Goal: Task Accomplishment & Management: Use online tool/utility

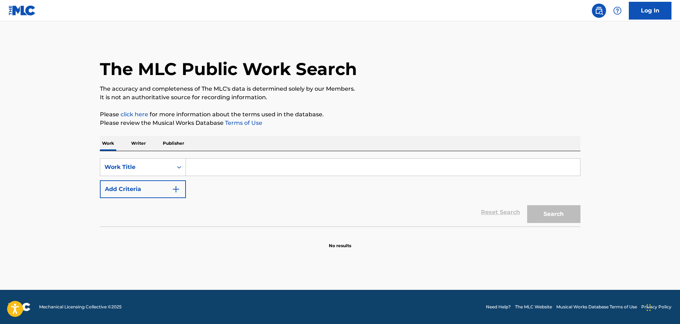
click at [640, 11] on link "Log In" at bounding box center [650, 11] width 43 height 18
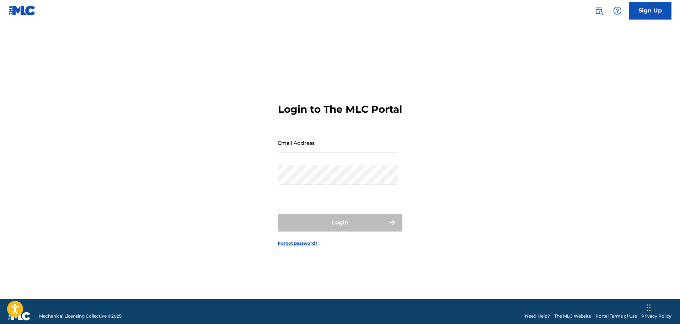
click at [296, 152] on input "Email Address" at bounding box center [338, 143] width 120 height 20
type input "hipstarsent@gmail.com"
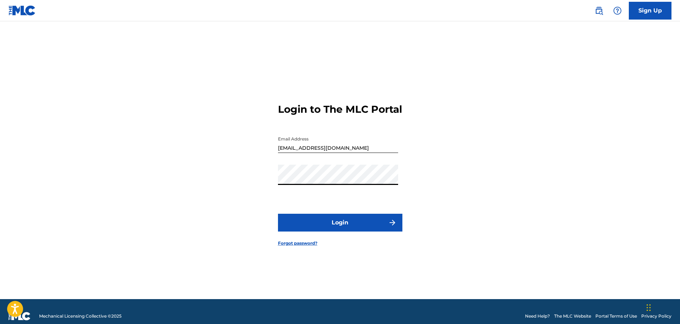
click at [347, 228] on button "Login" at bounding box center [340, 223] width 124 height 18
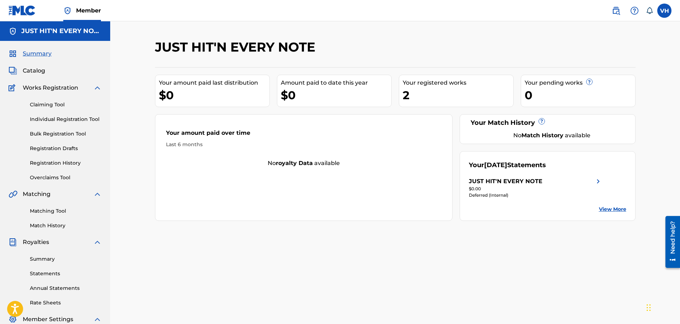
click at [47, 162] on link "Registration History" at bounding box center [66, 162] width 72 height 7
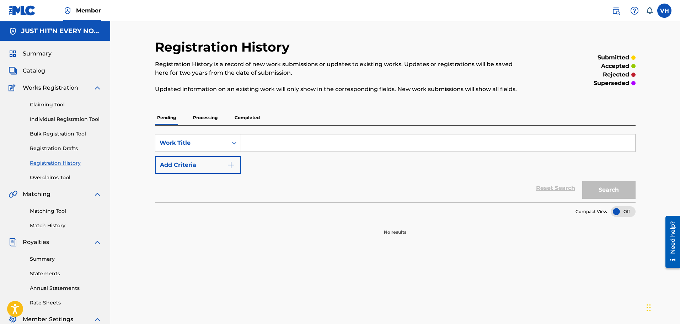
click at [200, 116] on p "Processing" at bounding box center [205, 117] width 29 height 15
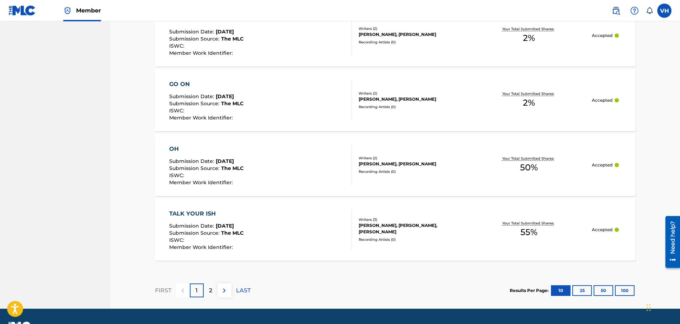
scroll to position [605, 0]
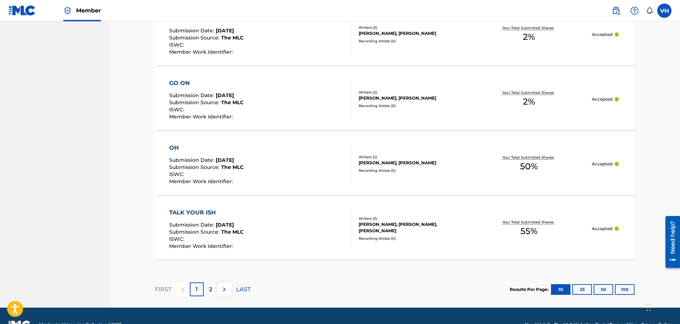
click at [223, 287] on img at bounding box center [224, 289] width 9 height 9
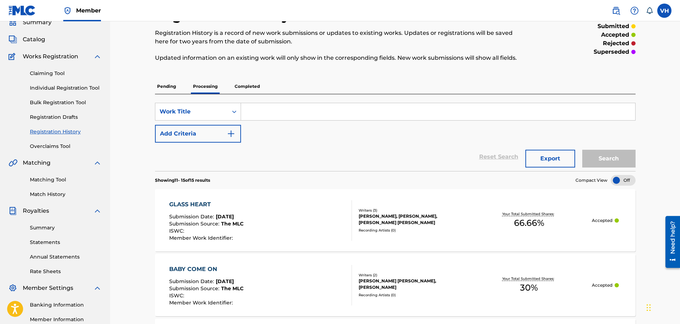
scroll to position [23, 0]
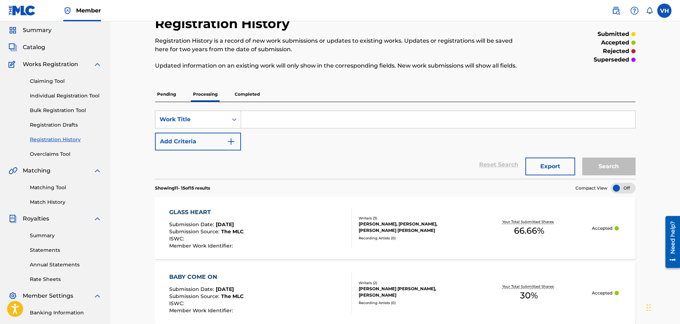
click at [52, 82] on link "Claiming Tool" at bounding box center [66, 80] width 72 height 7
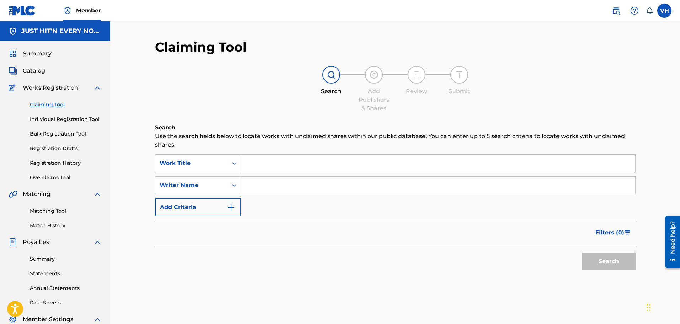
click at [260, 160] on input "Search Form" at bounding box center [438, 163] width 394 height 17
drag, startPoint x: 679, startPoint y: 105, endPoint x: 612, endPoint y: 143, distance: 77.2
click at [680, 124] on html "Accessibility Screen-Reader Guide, Feedback, and Issue Reporting | New window M…" at bounding box center [340, 162] width 680 height 324
click at [258, 158] on input "Search Form" at bounding box center [438, 163] width 394 height 17
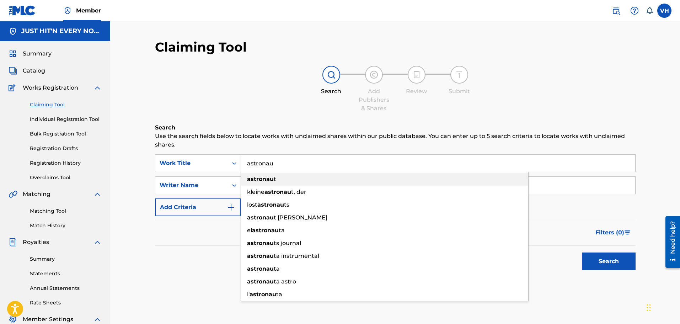
click at [263, 182] on strong "astronau" at bounding box center [260, 179] width 27 height 7
type input "astronaut"
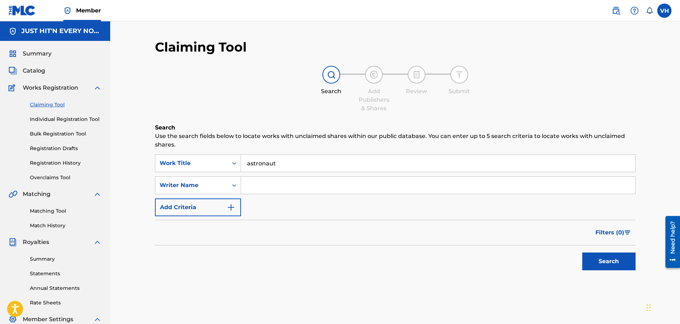
click at [622, 263] on button "Search" at bounding box center [608, 261] width 53 height 18
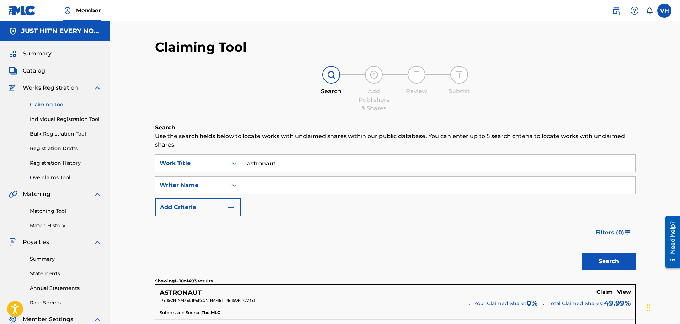
click at [251, 183] on input "Search Form" at bounding box center [438, 185] width 394 height 17
type input "matthew"
click at [619, 260] on button "Search" at bounding box center [608, 261] width 53 height 18
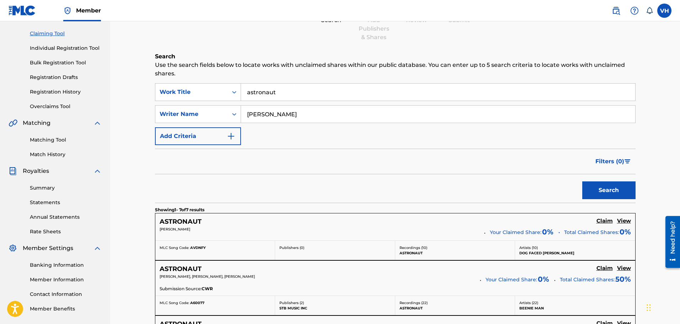
scroll to position [47, 0]
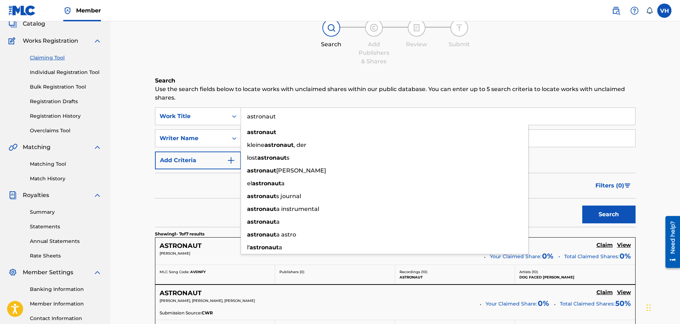
drag, startPoint x: 279, startPoint y: 118, endPoint x: 227, endPoint y: 127, distance: 52.7
click at [227, 127] on div "SearchWithCriteria88875605-5700-4af9-9e6b-a5dbda06b182 Work Title astronaut ast…" at bounding box center [395, 138] width 481 height 62
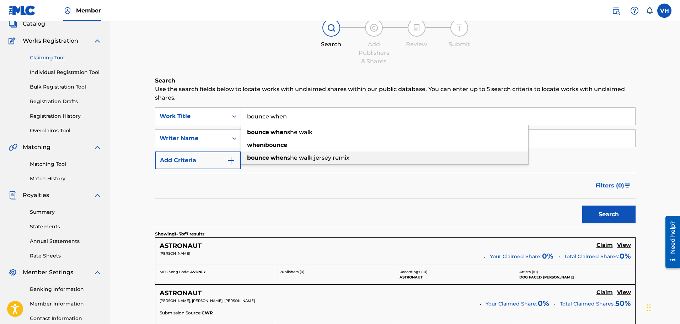
click at [285, 158] on strong "when" at bounding box center [279, 157] width 17 height 7
type input "bounce when she walk jersey remix"
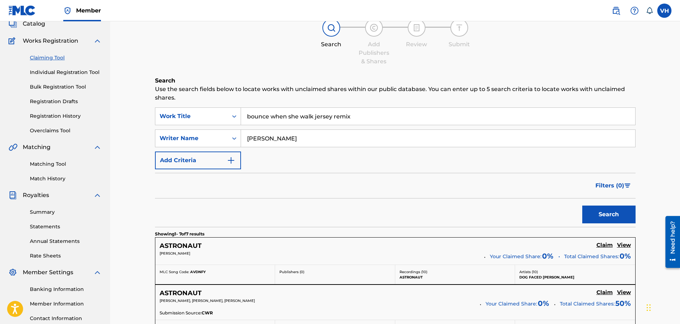
click at [615, 214] on button "Search" at bounding box center [608, 214] width 53 height 18
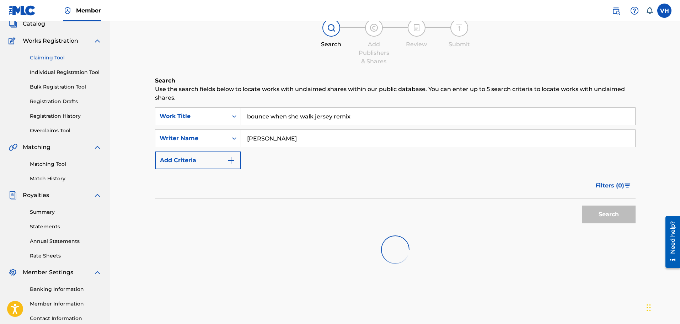
drag, startPoint x: 284, startPoint y: 140, endPoint x: 261, endPoint y: 141, distance: 22.8
click at [213, 140] on div "SearchWithCriteria26735bba-fafa-4a00-99af-32b4559db3c0 Writer Name matthew" at bounding box center [395, 138] width 481 height 18
click at [609, 214] on div "Search" at bounding box center [607, 212] width 57 height 28
drag, startPoint x: 387, startPoint y: 109, endPoint x: 383, endPoint y: 113, distance: 5.5
click at [387, 109] on input "bounce when she walk jersey remix" at bounding box center [438, 116] width 394 height 17
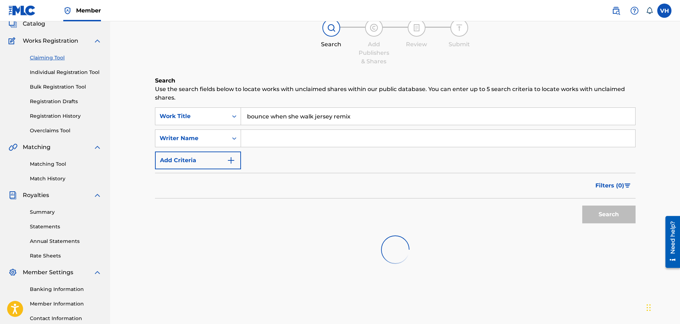
drag, startPoint x: 372, startPoint y: 116, endPoint x: 315, endPoint y: 115, distance: 56.9
click at [315, 115] on input "bounce when she walk jersey remix" at bounding box center [438, 116] width 394 height 17
type input "bounce when she walk"
